Goal: Navigation & Orientation: Understand site structure

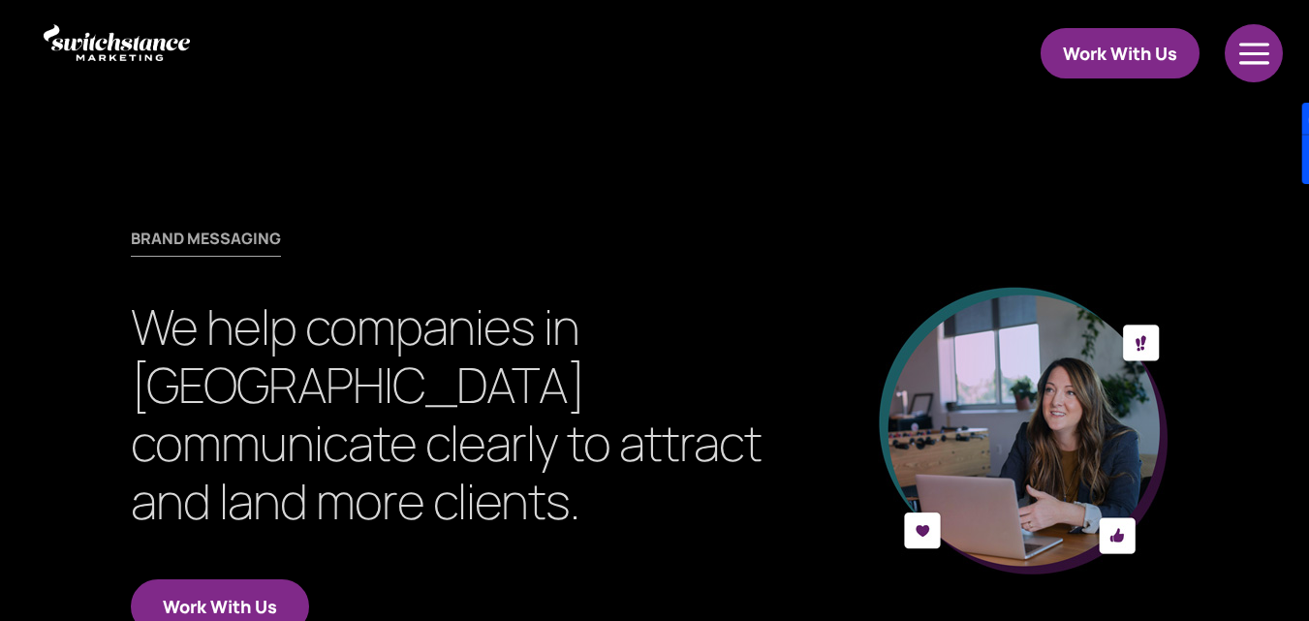
click at [1238, 47] on div at bounding box center [1254, 53] width 61 height 58
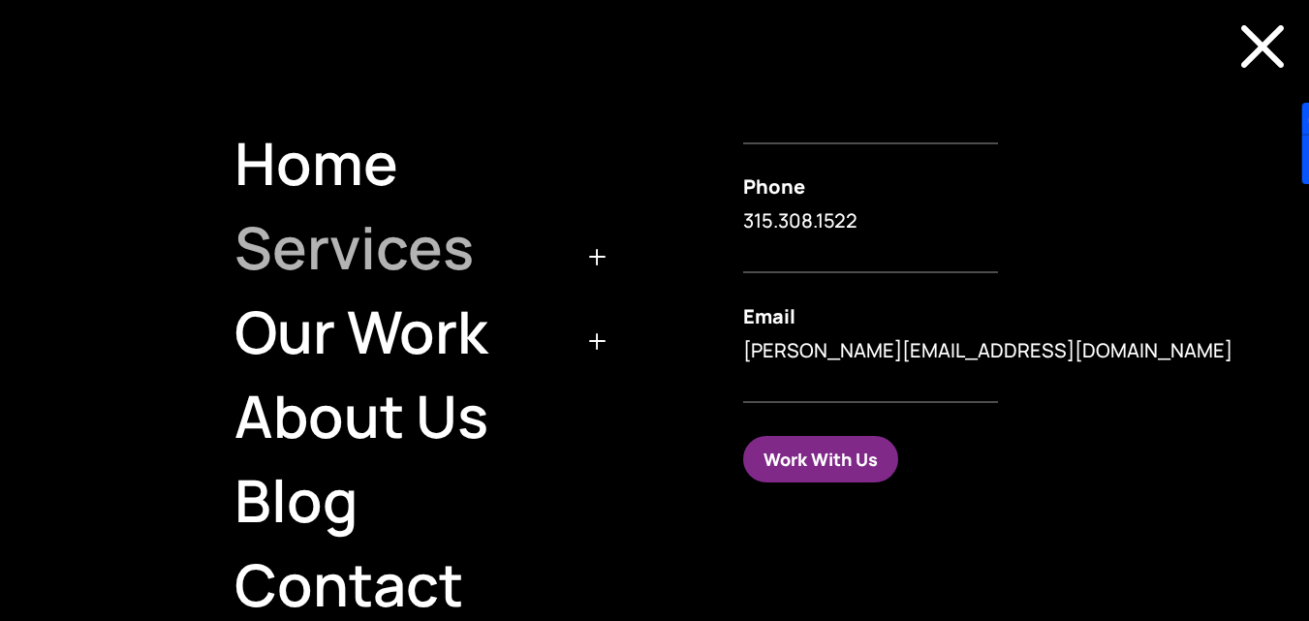
click at [443, 249] on link "Services" at bounding box center [416, 247] width 405 height 84
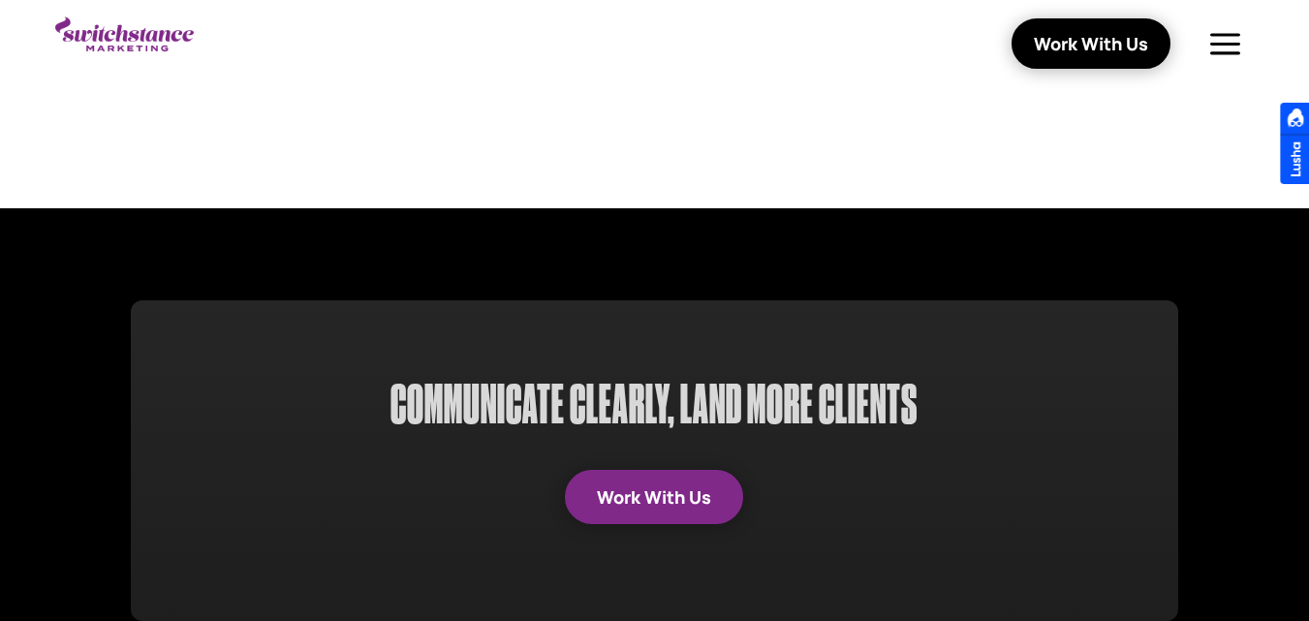
scroll to position [2325, 0]
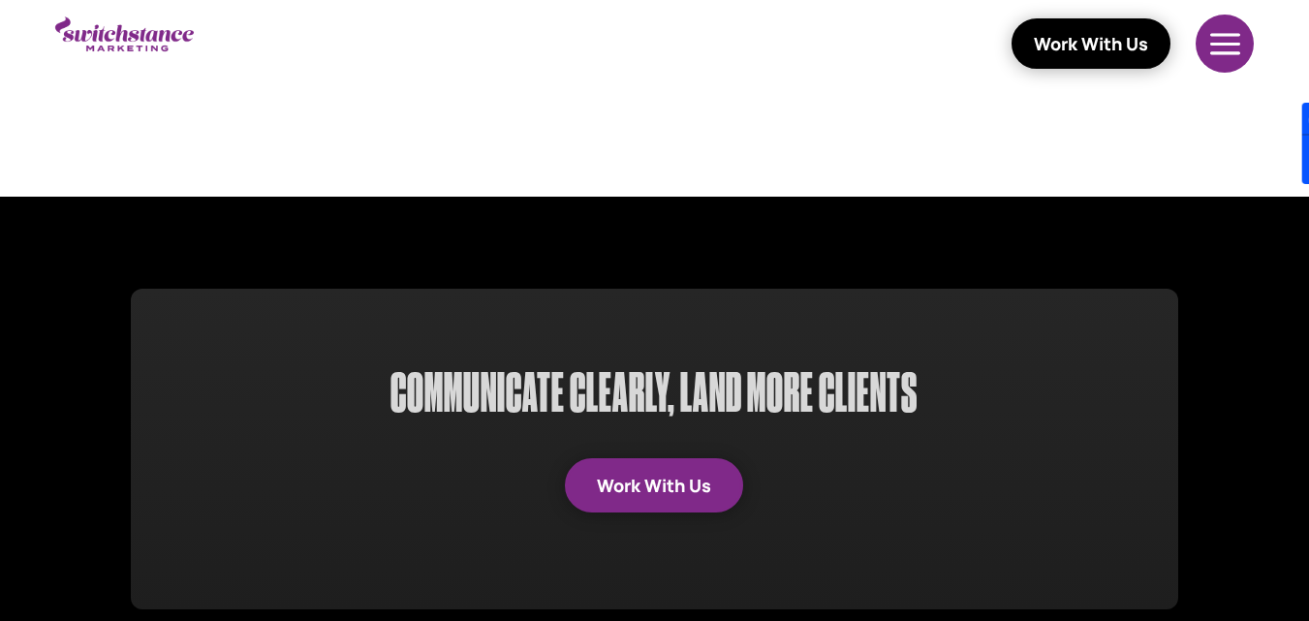
click at [1246, 31] on div at bounding box center [1225, 44] width 61 height 58
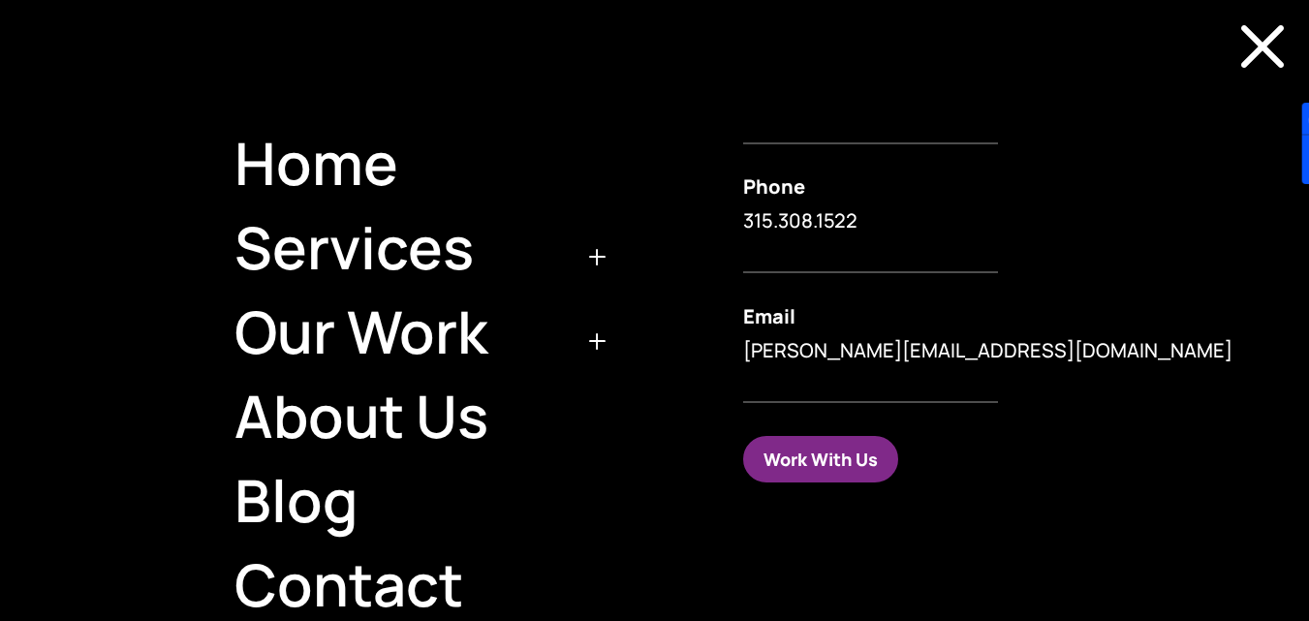
scroll to position [1938, 0]
click at [341, 265] on link "Services" at bounding box center [416, 247] width 405 height 84
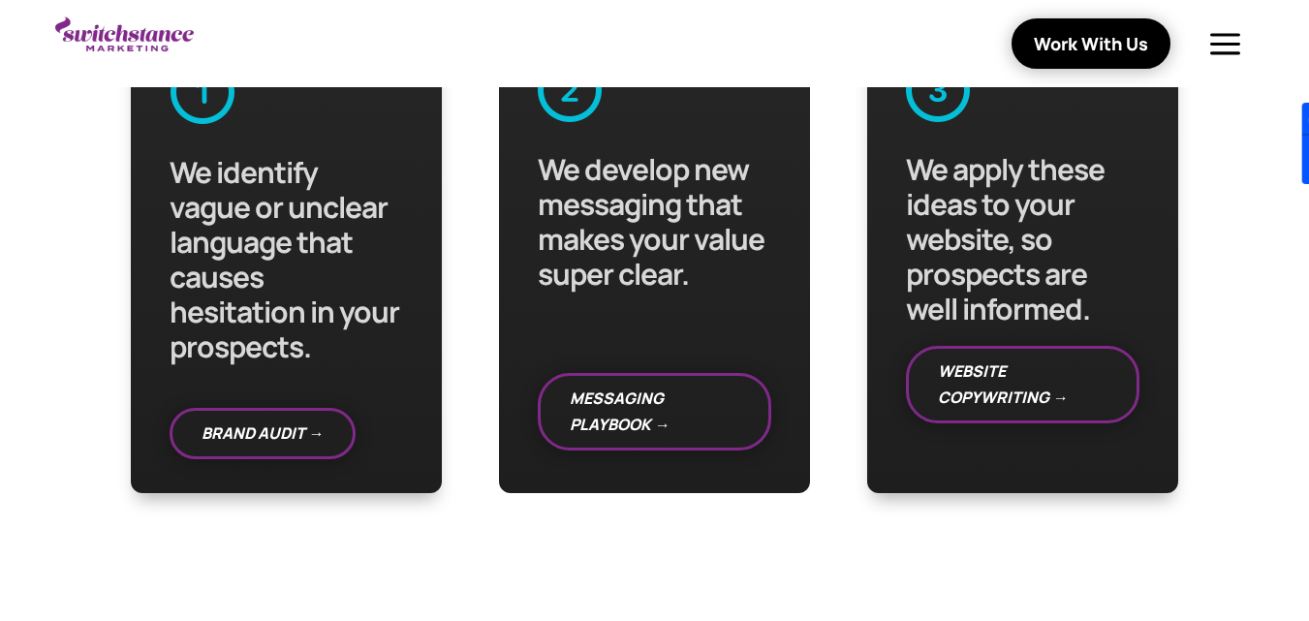
scroll to position [484, 0]
